Goal: Navigation & Orientation: Find specific page/section

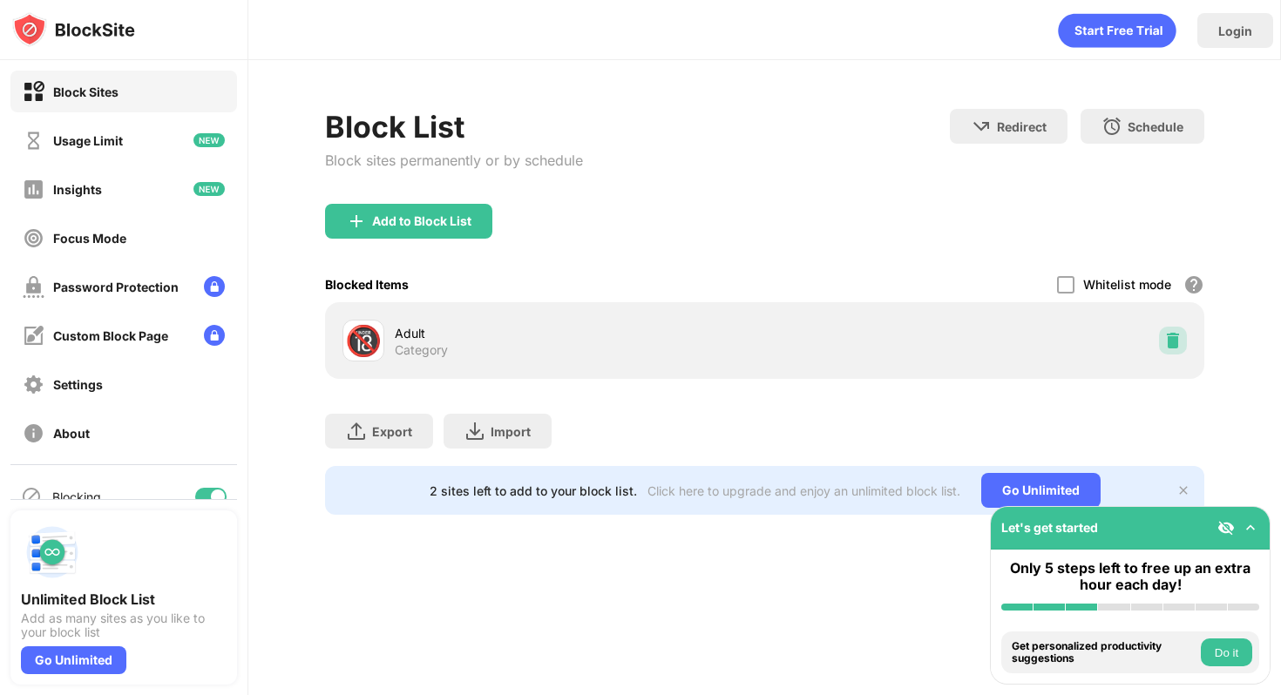
click at [1166, 350] on div at bounding box center [1173, 341] width 28 height 28
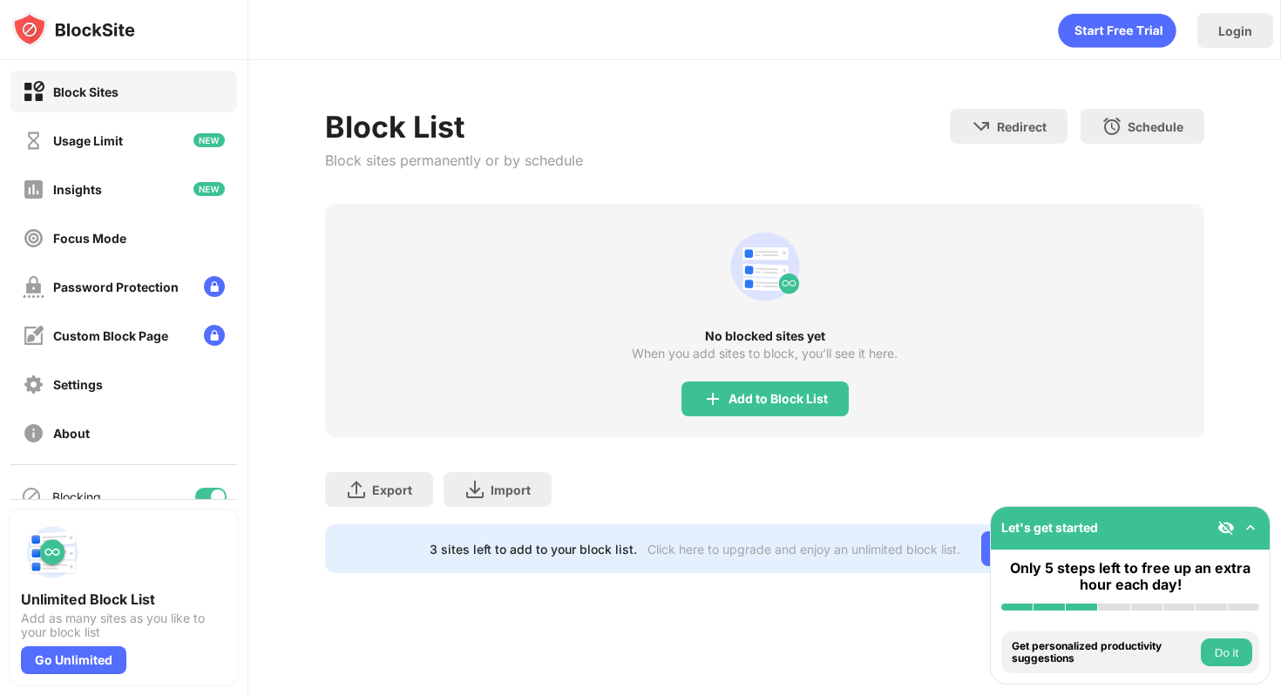
click at [893, 211] on div "No blocked sites yet When you add sites to block, you’ll see it here. Add to Bl…" at bounding box center [764, 321] width 879 height 234
